Goal: Task Accomplishment & Management: Manage account settings

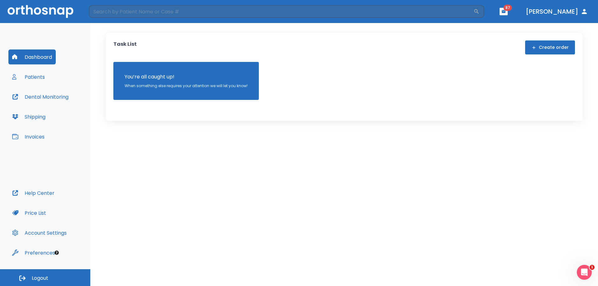
click at [41, 137] on button "Invoices" at bounding box center [28, 136] width 40 height 15
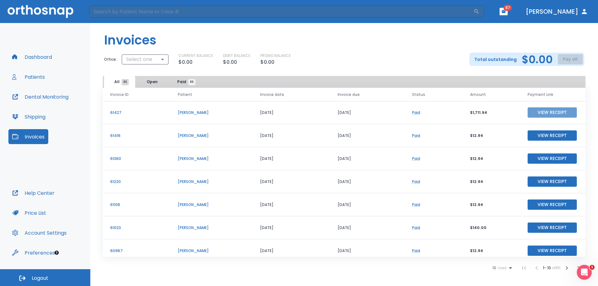
click at [536, 110] on button "View Receipt" at bounding box center [551, 112] width 49 height 10
click at [541, 137] on button "View Receipt" at bounding box center [551, 135] width 49 height 10
